Goal: Task Accomplishment & Management: Use online tool/utility

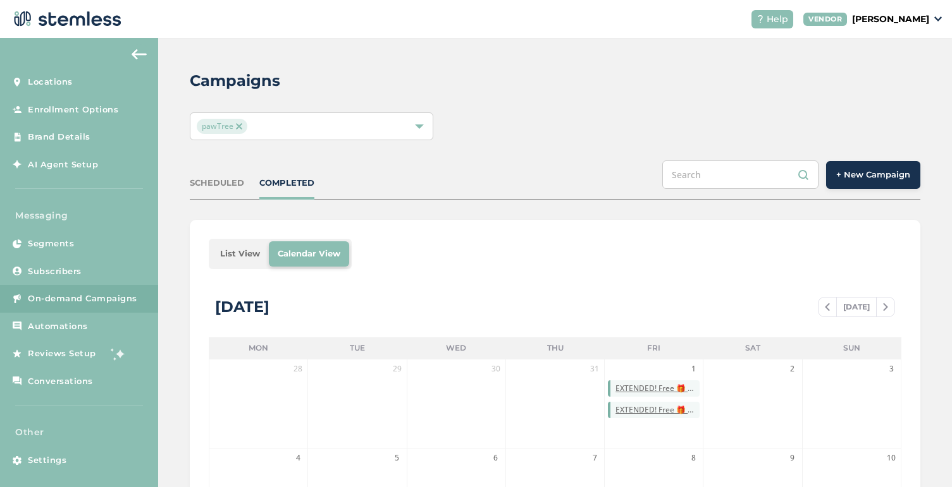
scroll to position [368, 0]
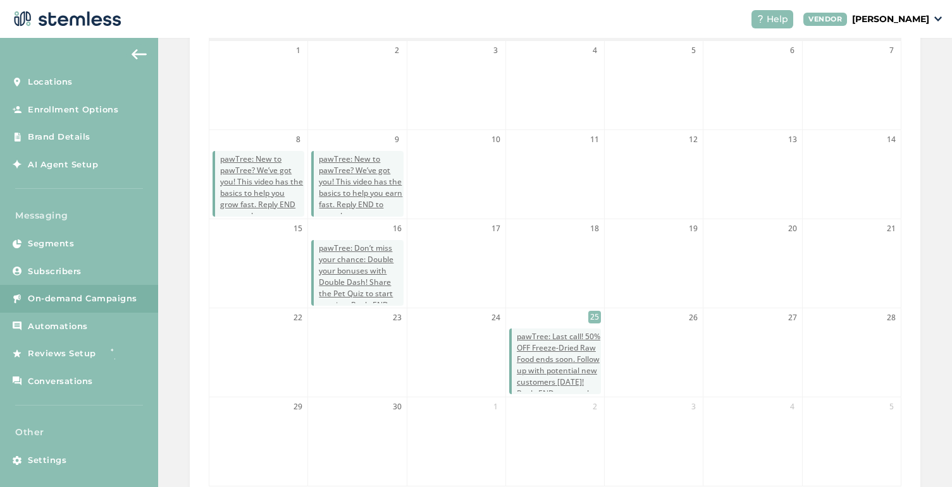
scroll to position [298, 0]
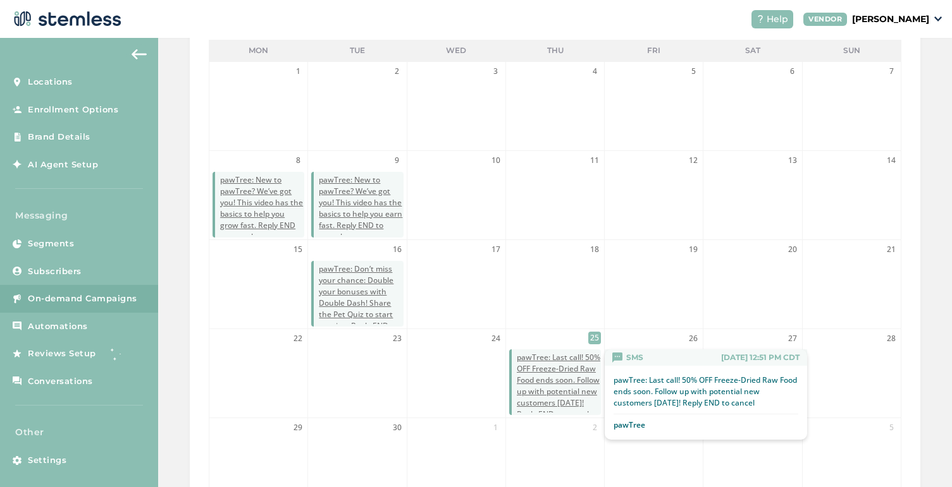
click at [573, 363] on span "pawTree: Last call! 50% OFF Freeze-Dried Raw Food ends soon. Follow up with pot…" at bounding box center [559, 386] width 84 height 68
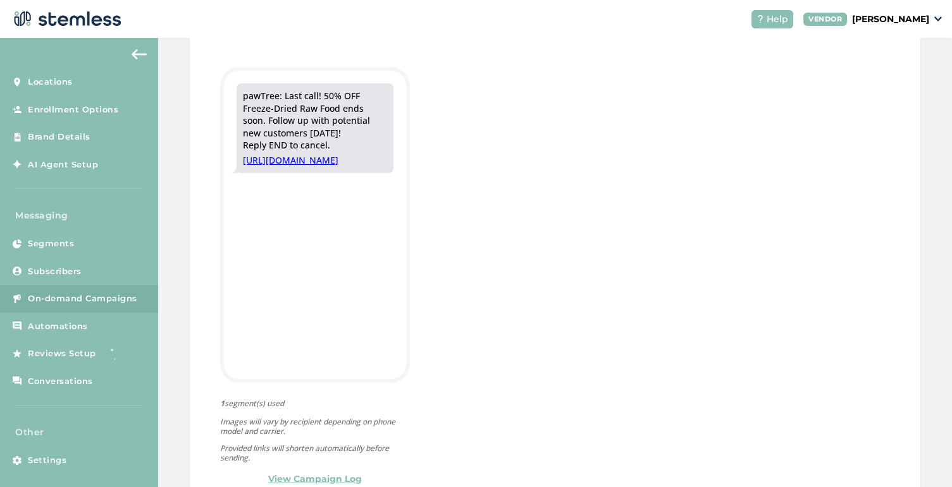
scroll to position [400, 0]
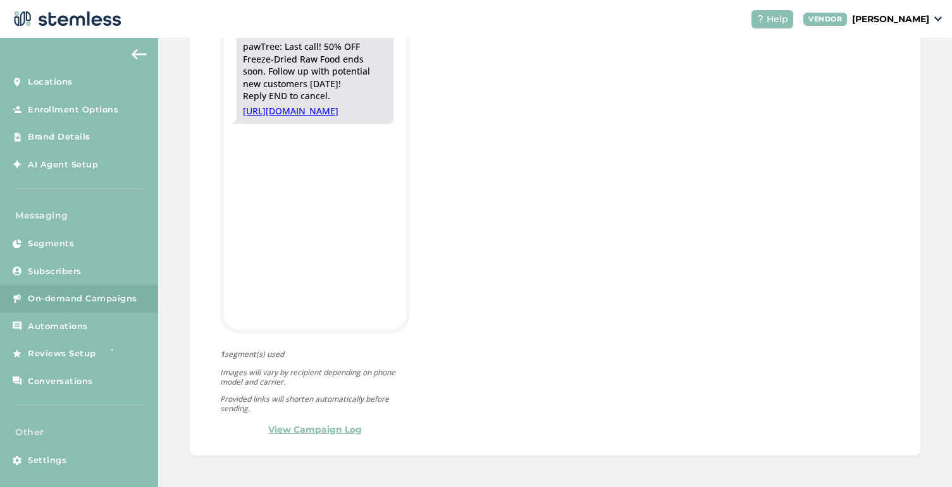
click at [309, 429] on link "View Campaign Log" at bounding box center [315, 430] width 94 height 13
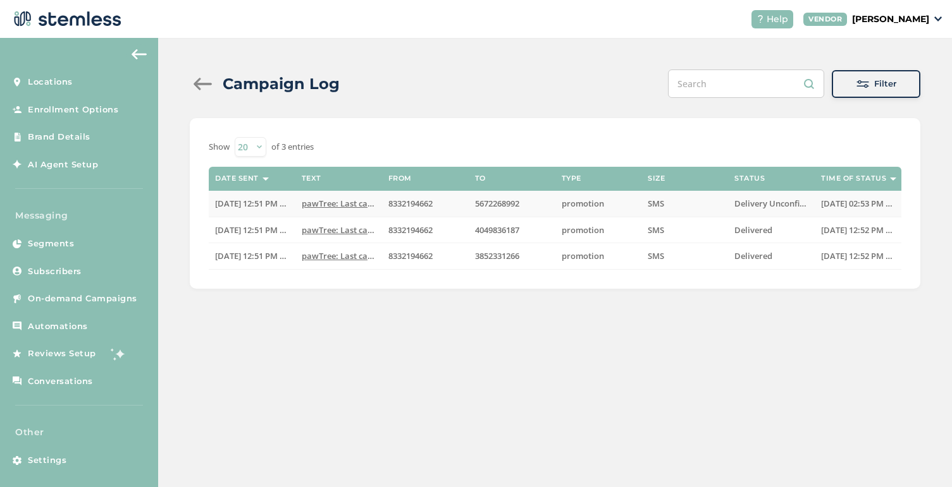
click at [747, 204] on span "Delivery Unconfirmed" at bounding box center [777, 203] width 86 height 11
click at [749, 173] on th "Status" at bounding box center [771, 179] width 87 height 24
click at [787, 205] on span "Delivery Unconfirmed" at bounding box center [777, 203] width 86 height 11
click at [194, 86] on div at bounding box center [202, 84] width 25 height 13
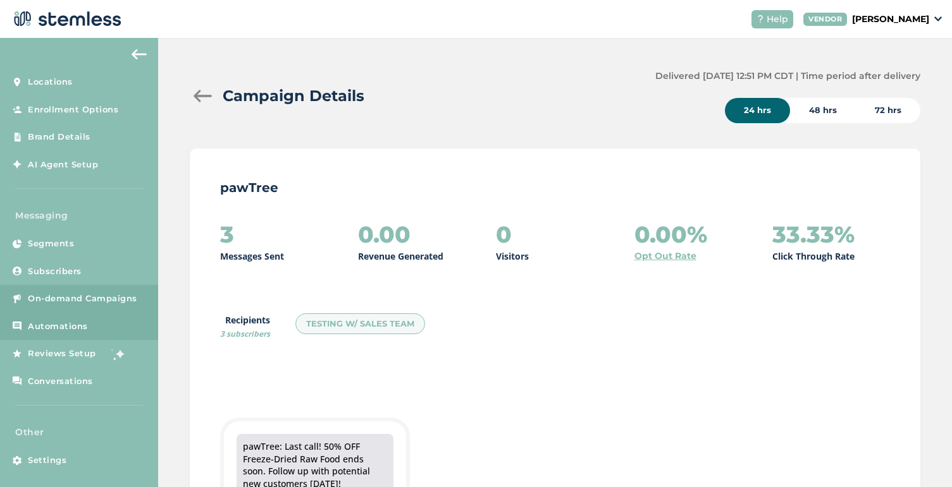
scroll to position [7, 0]
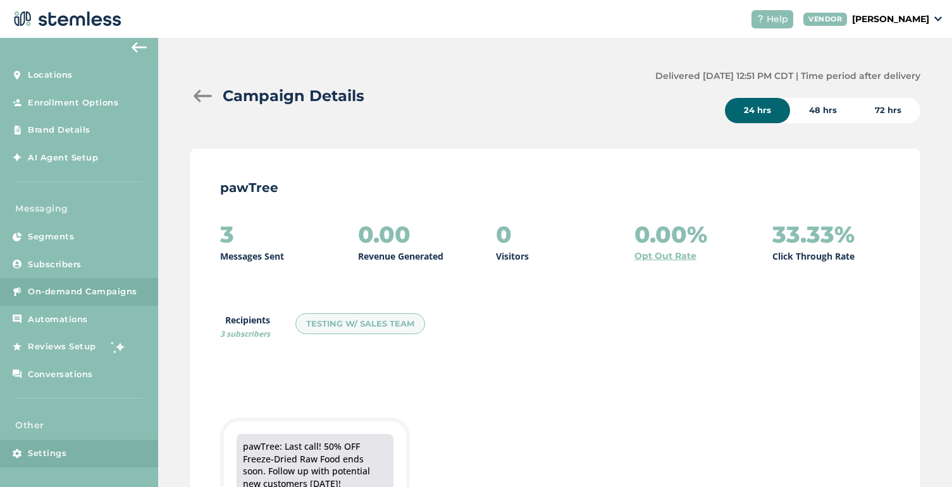
click at [59, 451] on span "Settings" at bounding box center [47, 454] width 39 height 13
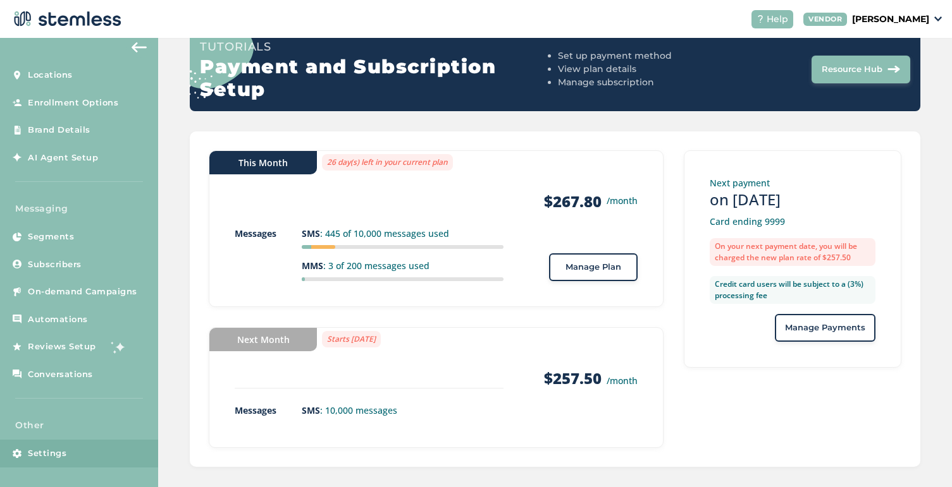
scroll to position [147, 0]
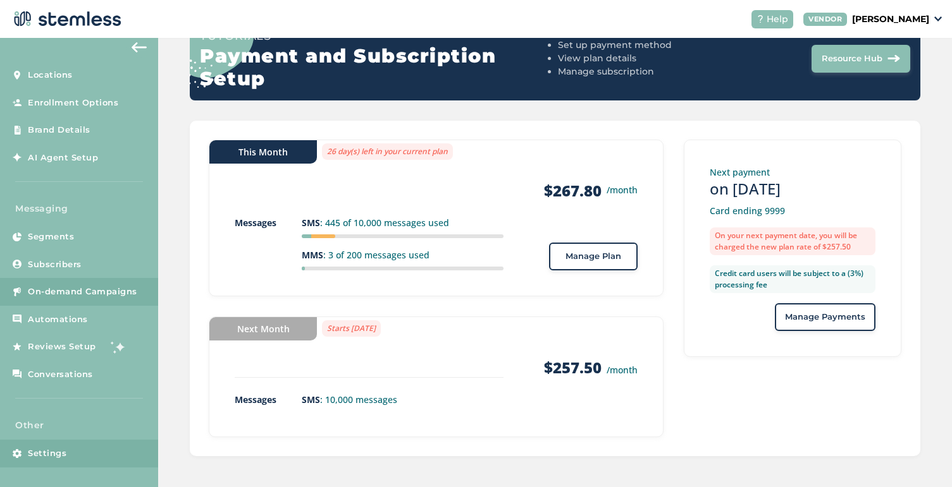
click at [61, 293] on span "On-demand Campaigns" at bounding box center [82, 292] width 109 height 13
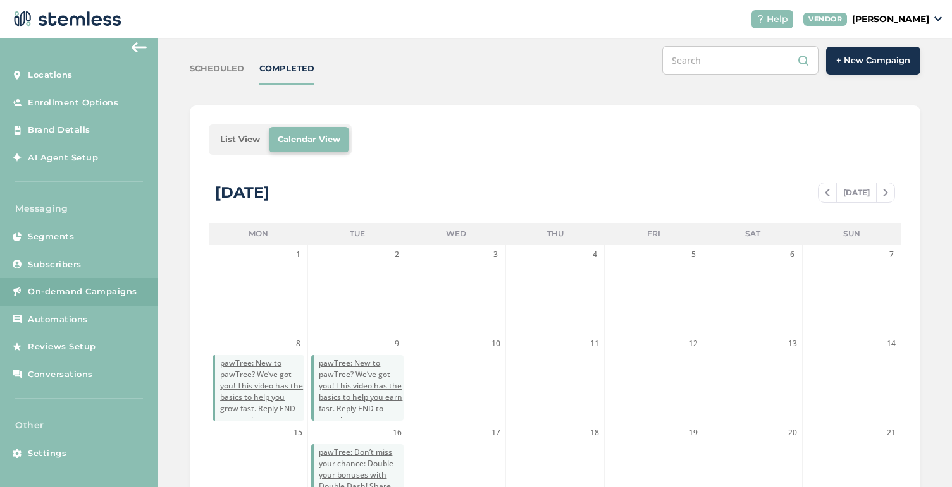
scroll to position [95, 0]
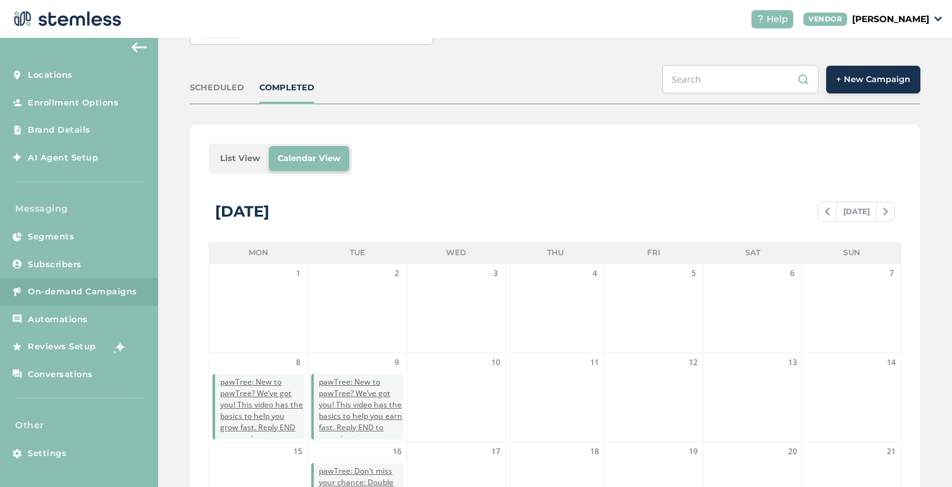
click at [870, 82] on span "+ New Campaign" at bounding box center [873, 79] width 74 height 13
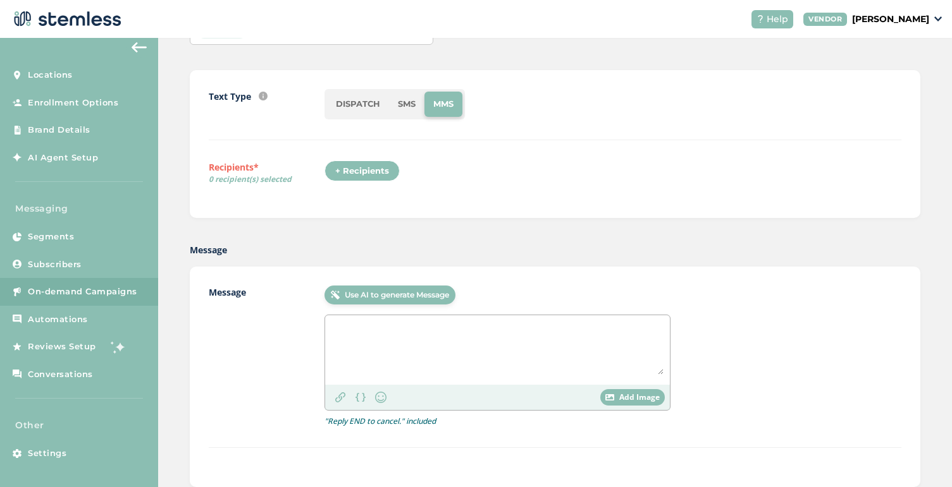
click at [403, 107] on li "SMS" at bounding box center [406, 104] width 35 height 25
click at [352, 166] on div "+ Recipients" at bounding box center [361, 171] width 75 height 21
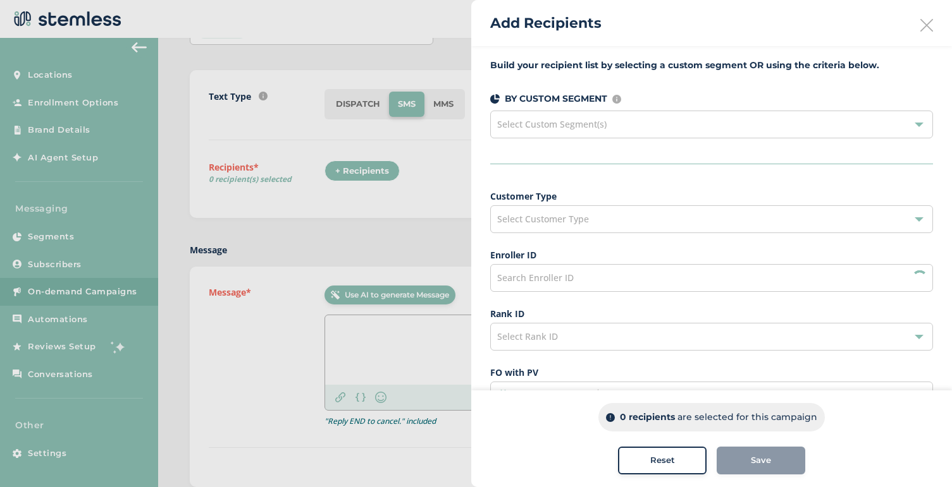
click at [629, 206] on div "Select Customer Type" at bounding box center [711, 219] width 443 height 28
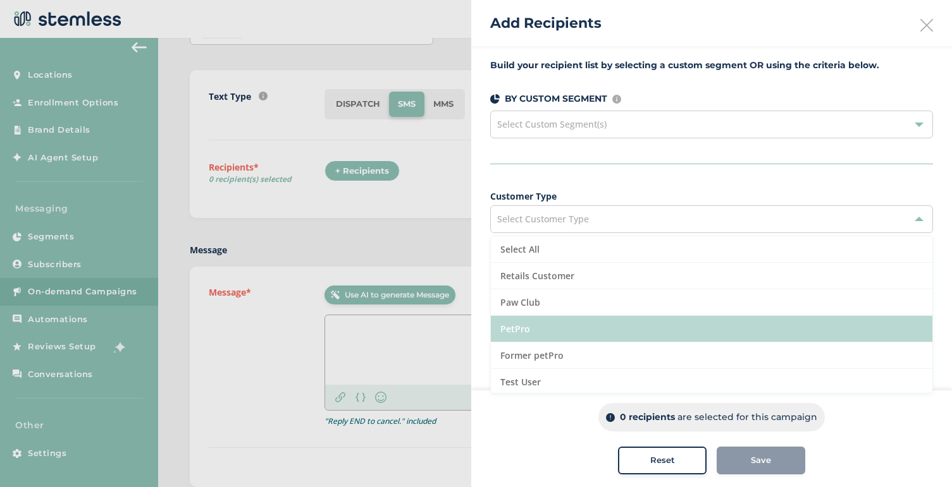
click at [543, 326] on li "PetPro" at bounding box center [711, 329] width 441 height 27
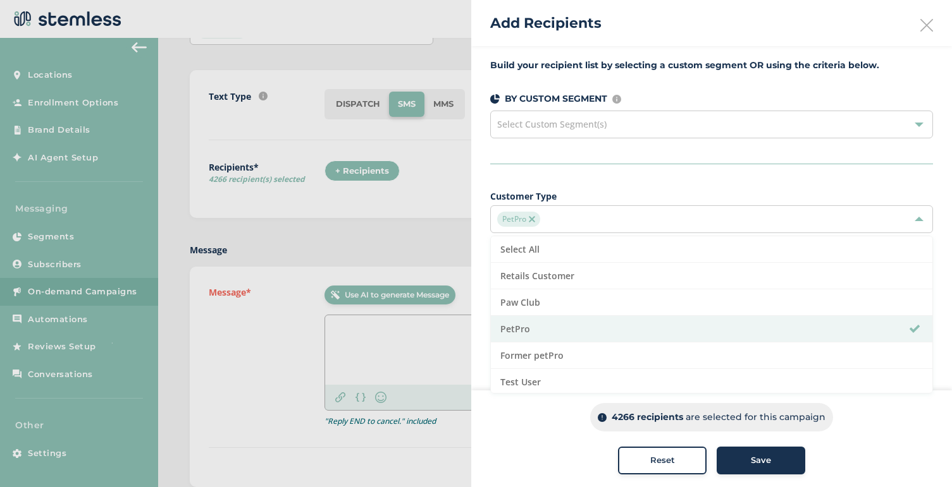
click at [752, 462] on span "Save" at bounding box center [760, 461] width 20 height 13
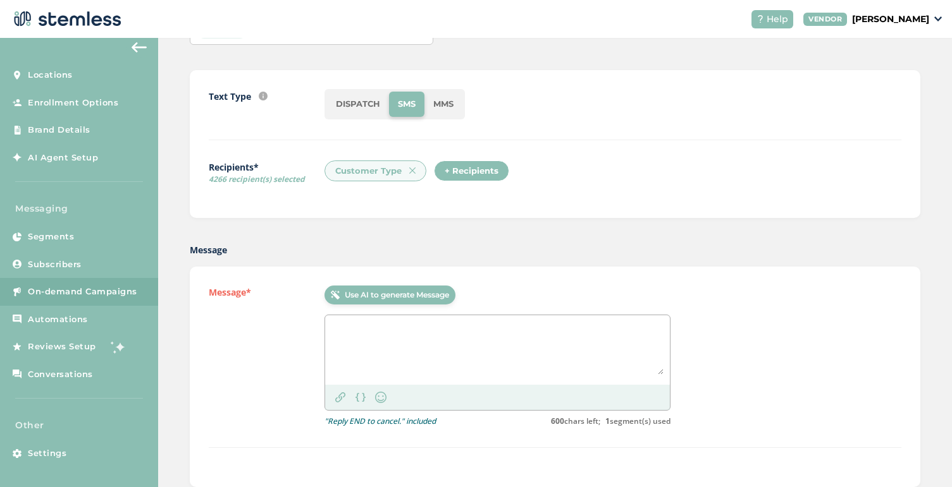
click at [381, 343] on textarea at bounding box center [497, 348] width 332 height 53
paste textarea "pawTree: Last call! 50% OFF Freeze-Dried Raw Food ends soon. Follow up with pot…"
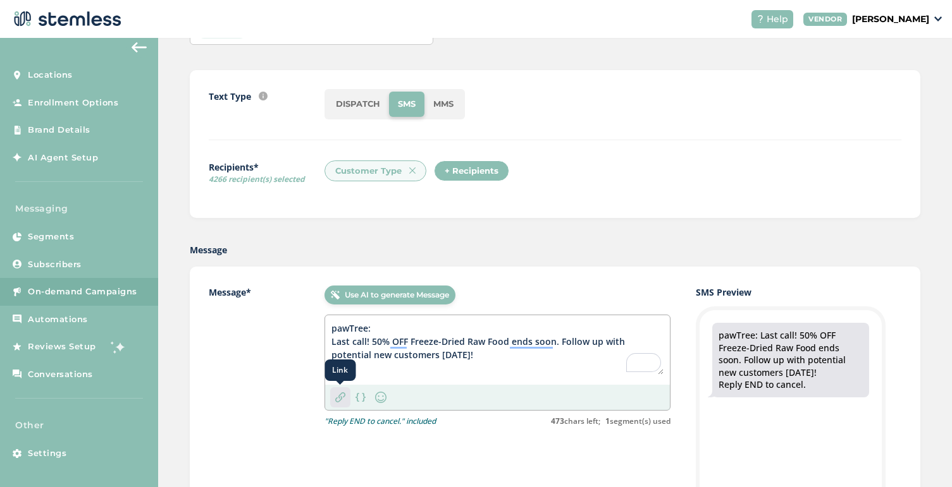
type textarea "pawTree: Last call! 50% OFF Freeze-Dried Raw Food ends soon. Follow up with pot…"
click at [340, 401] on img at bounding box center [340, 398] width 10 height 10
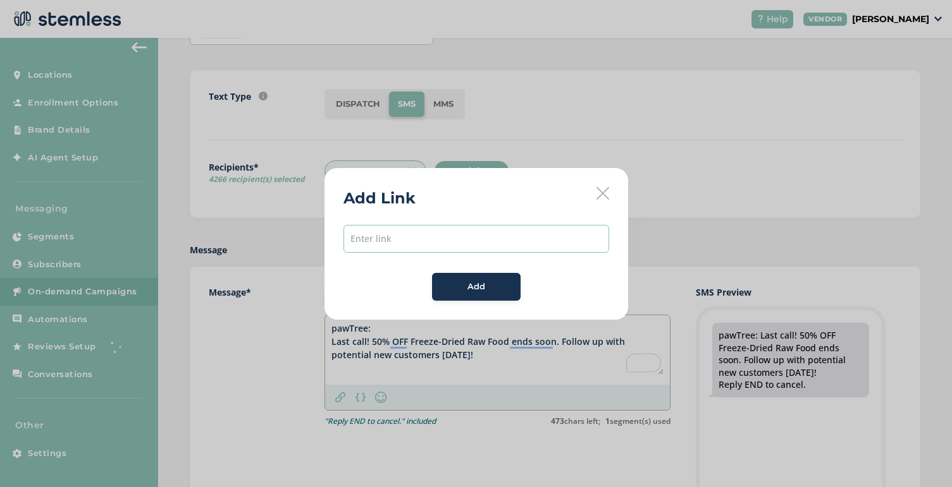
click at [402, 235] on input "text" at bounding box center [476, 239] width 266 height 28
paste input "https://pawtree.com/pawtree/products/983"
click at [434, 243] on input "https://pawtree.com/pawtree/products/983" at bounding box center [476, 239] width 266 height 28
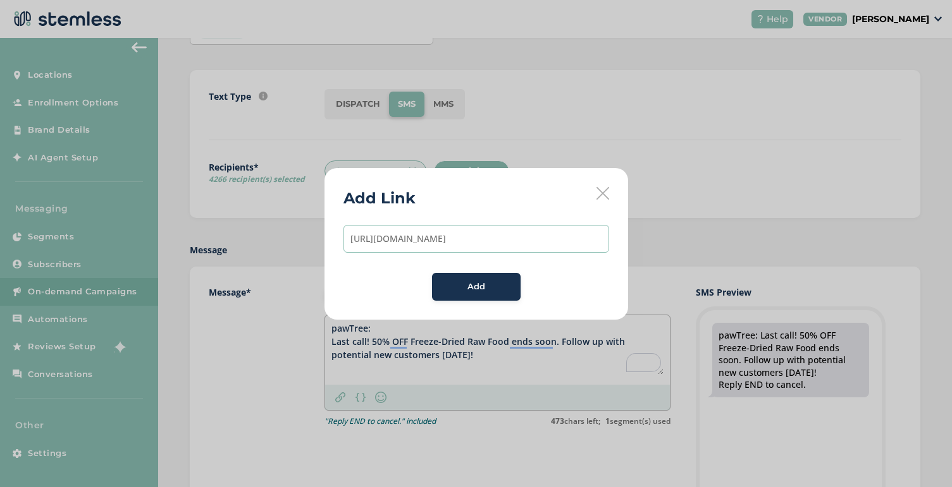
type input "https://pawtree.com/pawtree/products/983"
click at [477, 290] on span "Add" at bounding box center [476, 287] width 18 height 13
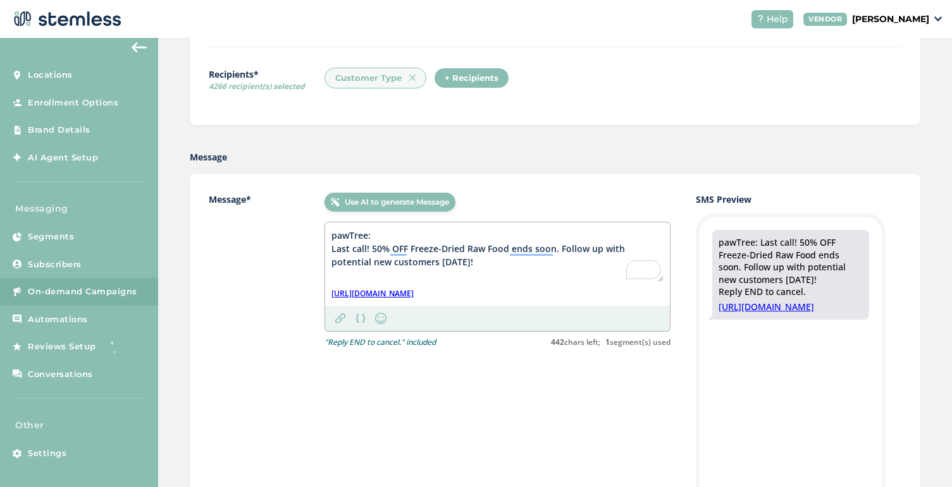
scroll to position [199, 0]
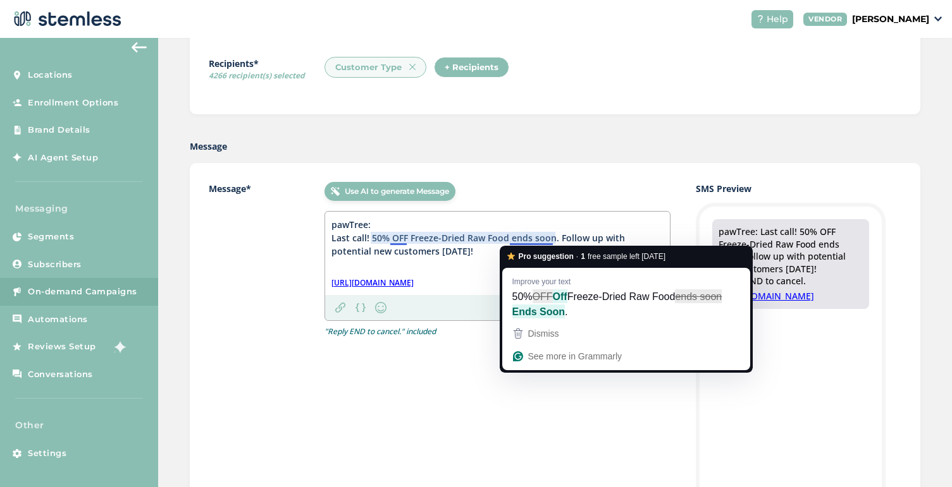
click at [419, 403] on div "Use AI to generate Message pawTree: Last call! 50% OFF Freeze-Dried Raw Food en…" at bounding box center [497, 372] width 346 height 381
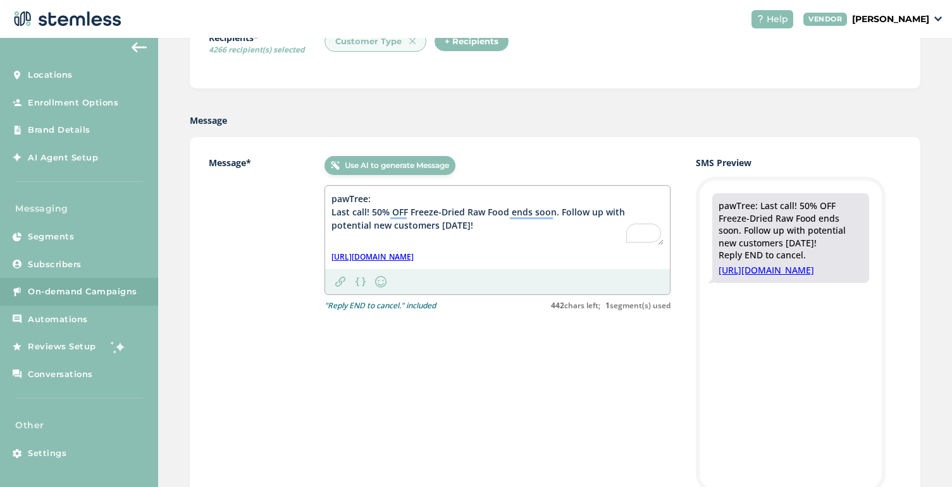
scroll to position [491, 0]
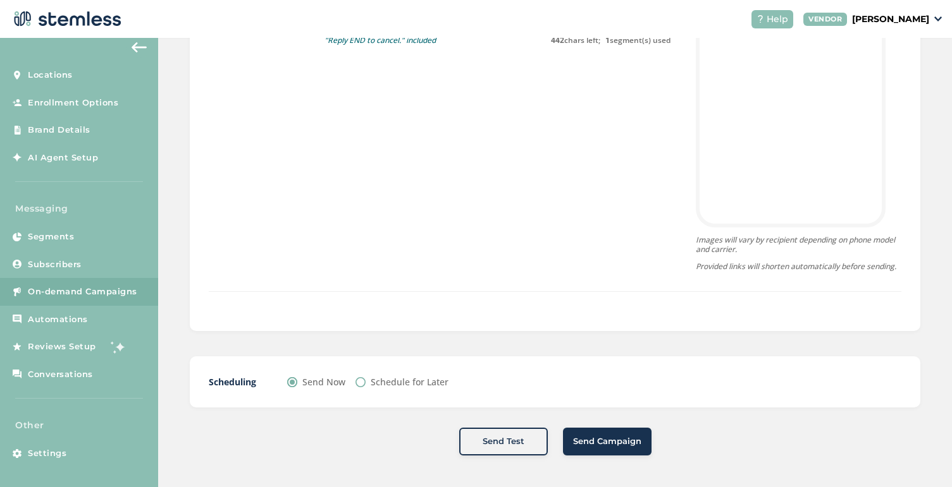
click at [427, 379] on label "Schedule for Later" at bounding box center [409, 382] width 78 height 13
click at [365, 379] on input "Schedule for Later" at bounding box center [360, 382] width 10 height 10
radio input "true"
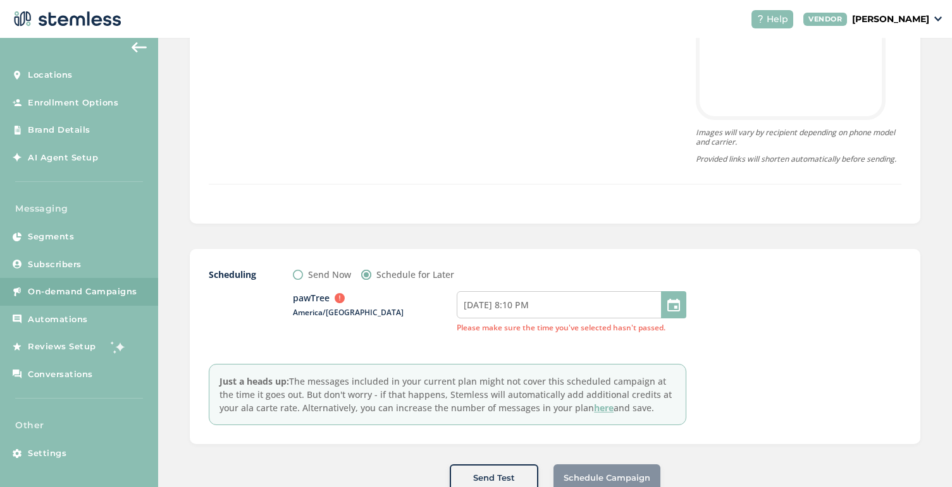
scroll to position [635, 0]
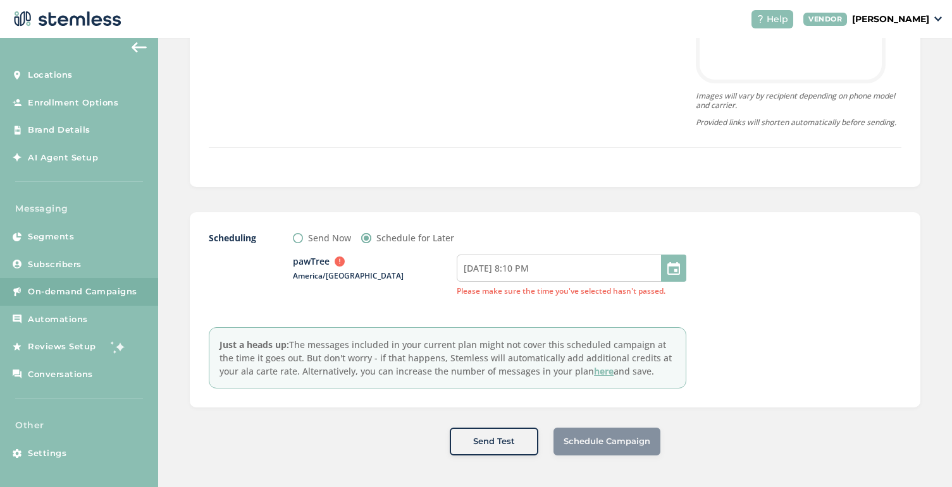
click at [678, 267] on div at bounding box center [673, 268] width 25 height 27
click at [673, 268] on div at bounding box center [673, 268] width 25 height 27
click at [522, 263] on input "09/25/2025 8:10 PM" at bounding box center [571, 268] width 230 height 27
select select "18"
select select "10"
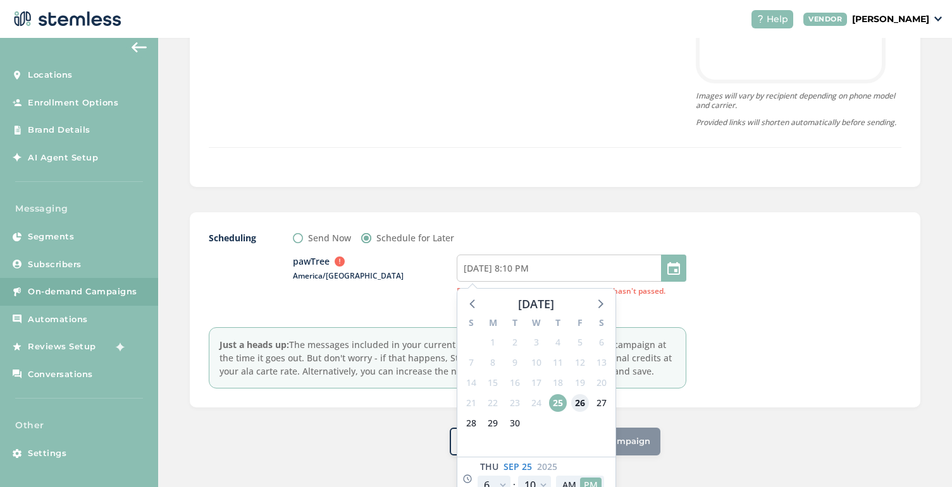
click at [573, 407] on span "26" at bounding box center [580, 404] width 18 height 18
click at [569, 481] on button "AM" at bounding box center [568, 485] width 21 height 15
type input "09/26/2025 8:10 AM"
click at [503, 482] on select "12 1 2 3 4 5 6 7 8 9 10 11" at bounding box center [493, 485] width 33 height 19
select select "9"
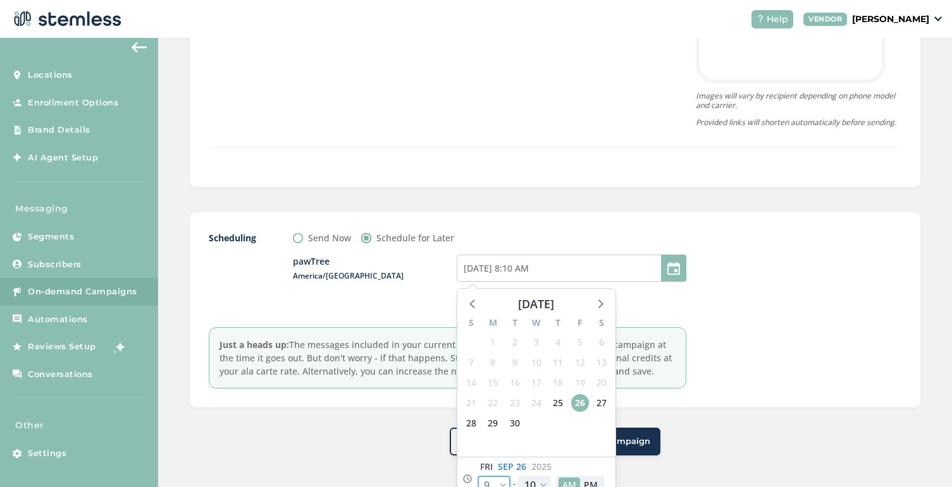
click at [477, 476] on select "12 1 2 3 4 5 6 7 8 9 10 11" at bounding box center [493, 485] width 33 height 19
type input "09/26/2025 11:10 AM"
select select "9"
click at [534, 481] on select "00 05 10 15 20 25 30 35 40 45 50 55" at bounding box center [534, 485] width 33 height 19
select select "0"
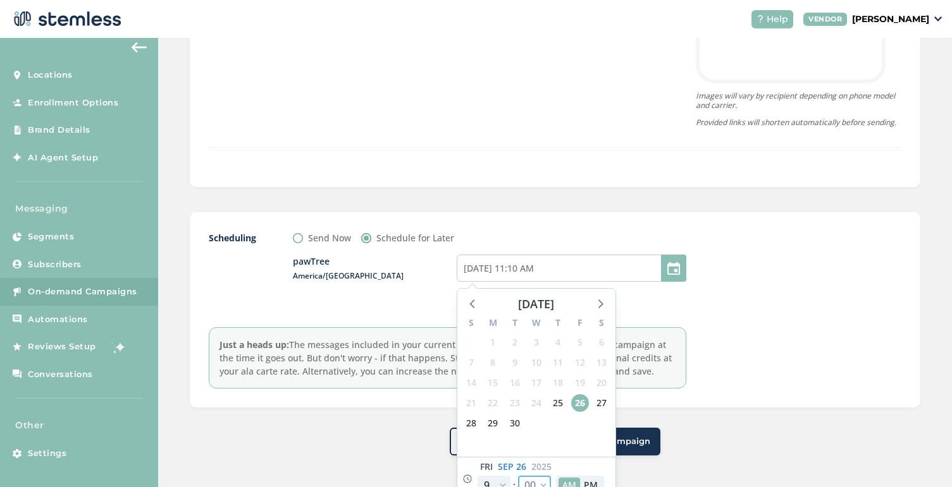
click at [518, 476] on select "00 05 10 15 20 25 30 35 40 45 50 55" at bounding box center [534, 485] width 33 height 19
type input "09/26/2025 11:00 AM"
select select "0"
click at [716, 389] on div "Scheduling Send Now Schedule for Later pawTree Outside business hours (8am-8pm)…" at bounding box center [555, 309] width 730 height 195
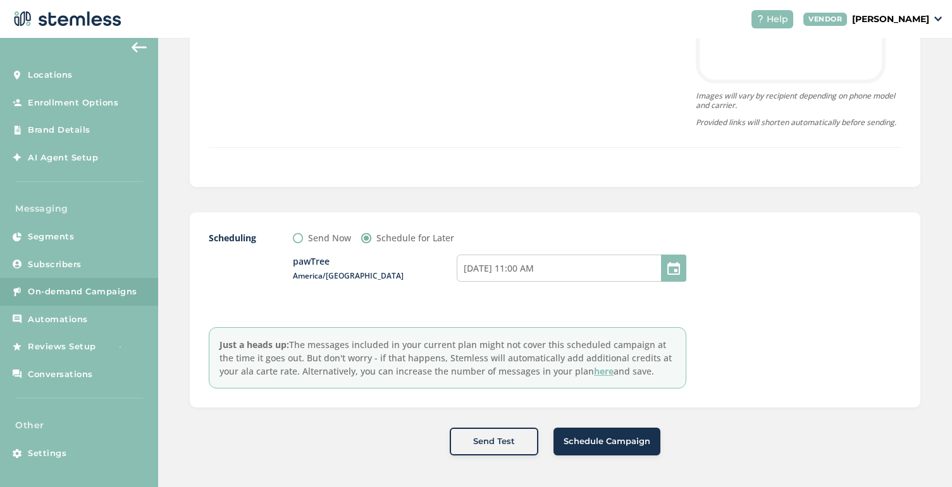
click at [586, 440] on span "Schedule Campaign" at bounding box center [606, 442] width 87 height 13
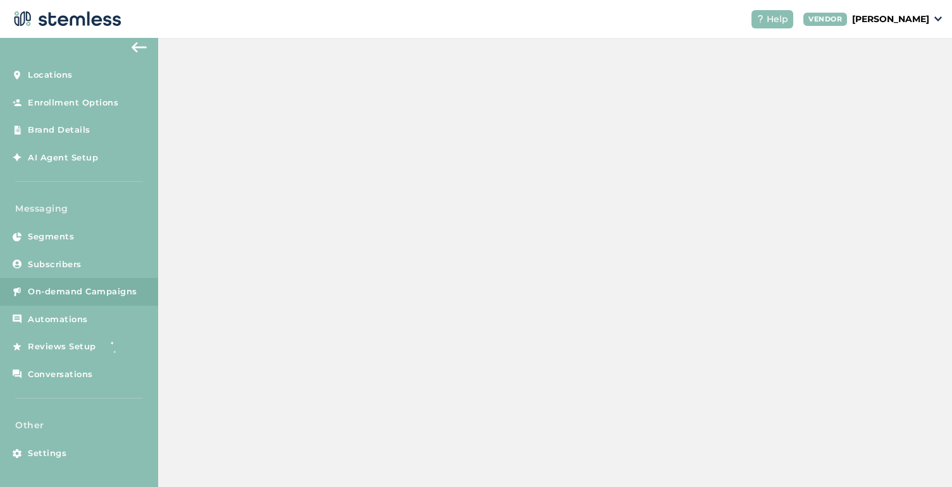
scroll to position [368, 0]
